Goal: Task Accomplishment & Management: Complete application form

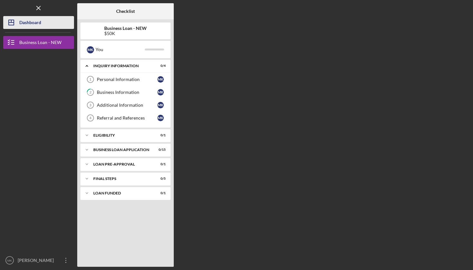
click at [33, 21] on div "Dashboard" at bounding box center [30, 23] width 22 height 14
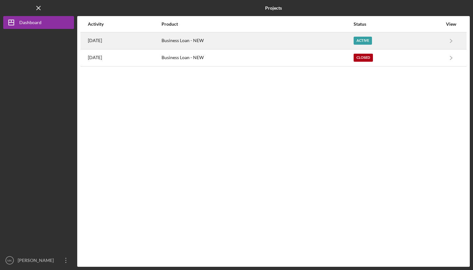
click at [372, 41] on div "Active" at bounding box center [363, 41] width 18 height 8
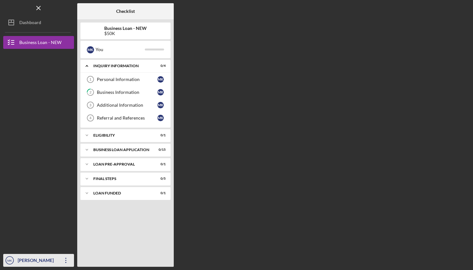
click at [65, 257] on icon "Icon/Overflow" at bounding box center [66, 261] width 16 height 16
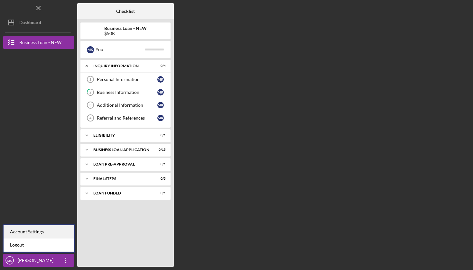
click at [32, 232] on div "Account Settings" at bounding box center [39, 231] width 71 height 13
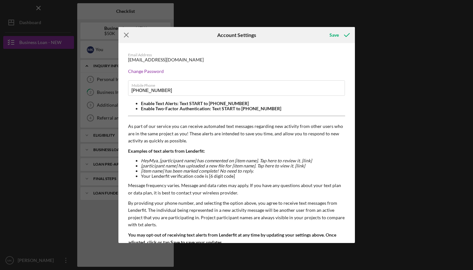
click at [126, 33] on icon "Icon/Menu Close" at bounding box center [126, 35] width 16 height 16
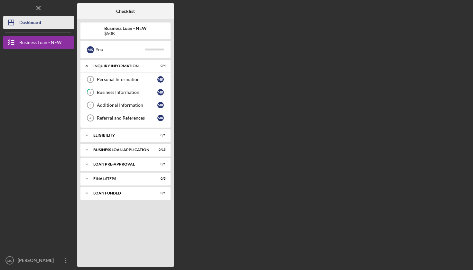
click at [28, 23] on div "Dashboard" at bounding box center [30, 23] width 22 height 14
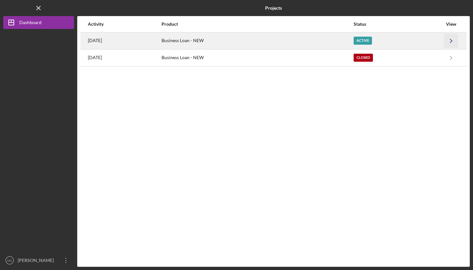
click at [454, 41] on icon "Icon/Navigate" at bounding box center [451, 40] width 14 height 14
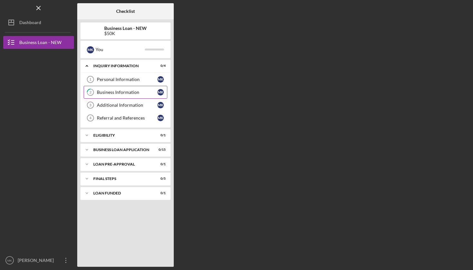
click at [121, 91] on div "Business Information" at bounding box center [127, 92] width 60 height 5
